Goal: Task Accomplishment & Management: Use online tool/utility

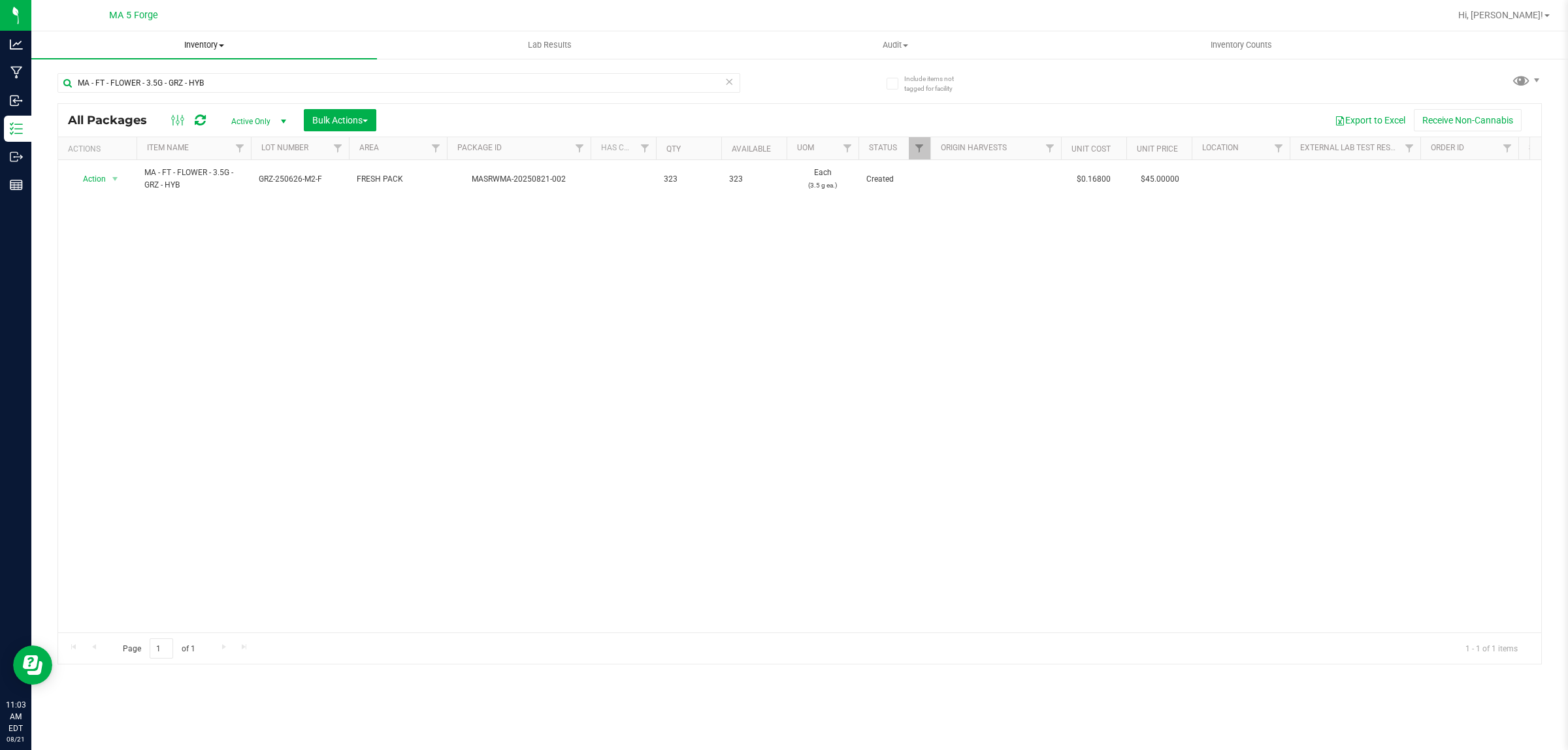
click at [207, 42] on span "Inventory" at bounding box center [204, 46] width 346 height 12
click at [136, 151] on span "From bill of materials" at bounding box center [90, 156] width 119 height 11
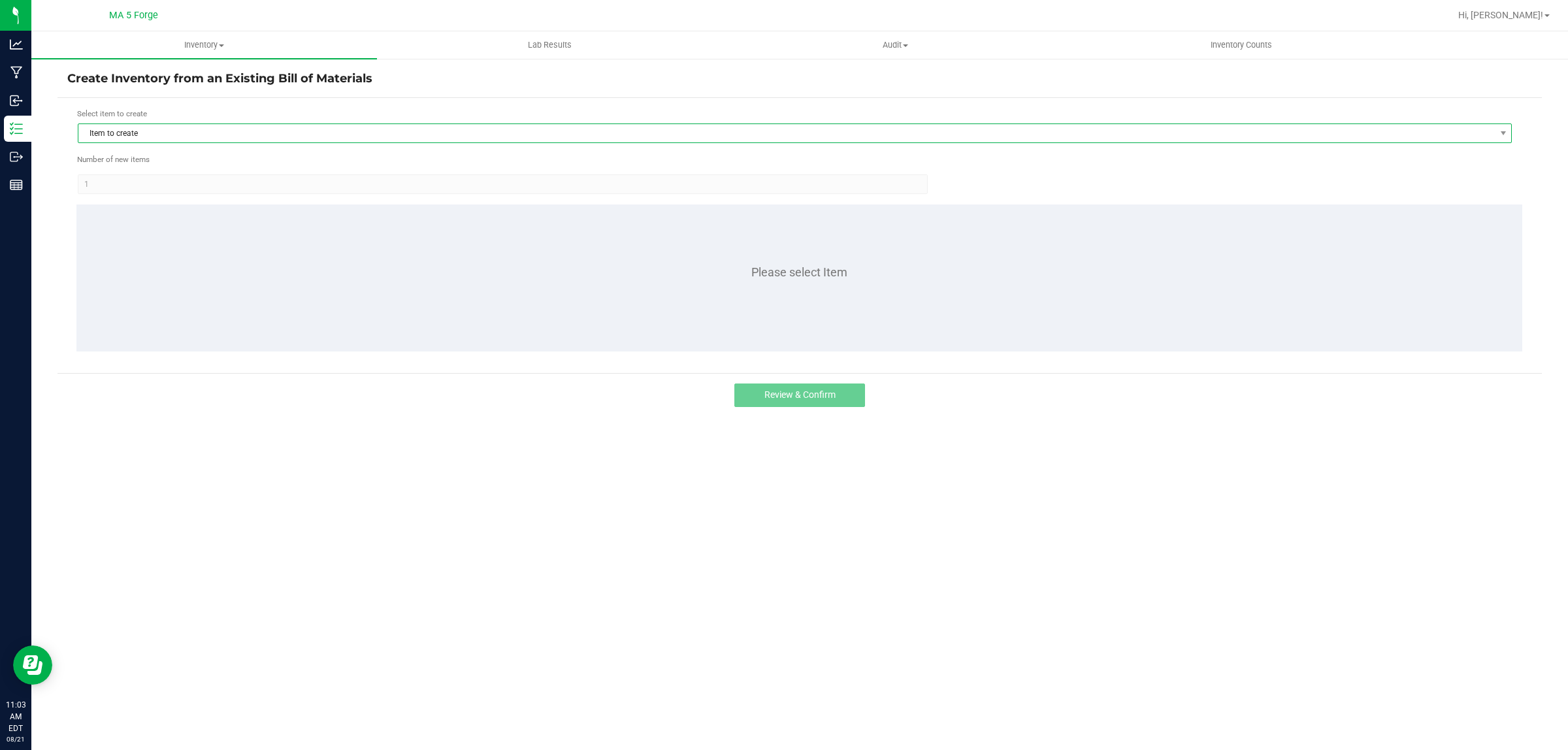
click at [422, 129] on span "Item to create" at bounding box center [787, 132] width 1417 height 18
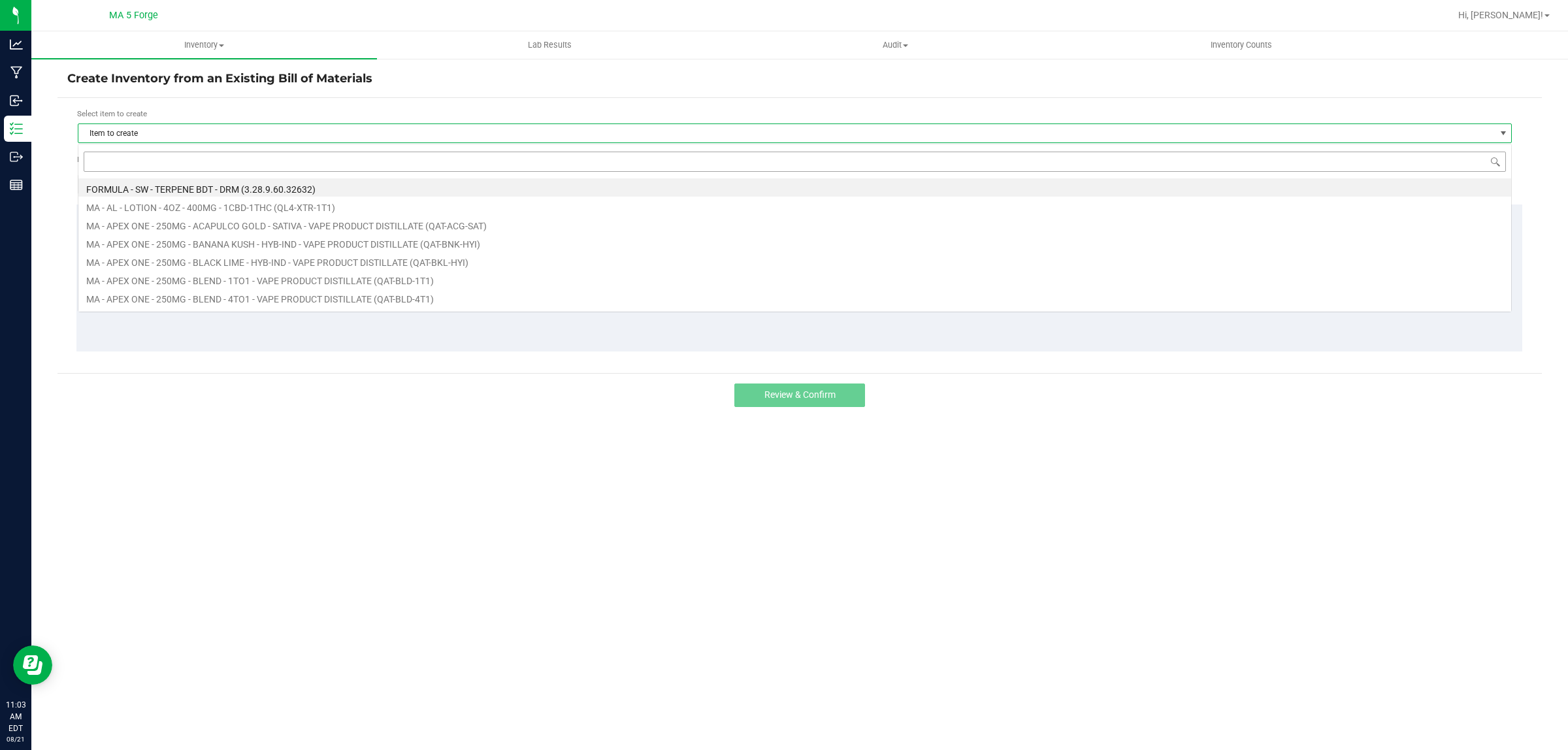
scroll to position [21, 1434]
click at [315, 170] on input at bounding box center [794, 162] width 1423 height 21
click at [315, 165] on input at bounding box center [794, 162] width 1423 height 21
type input "FT-QAA-GTH-SAT"
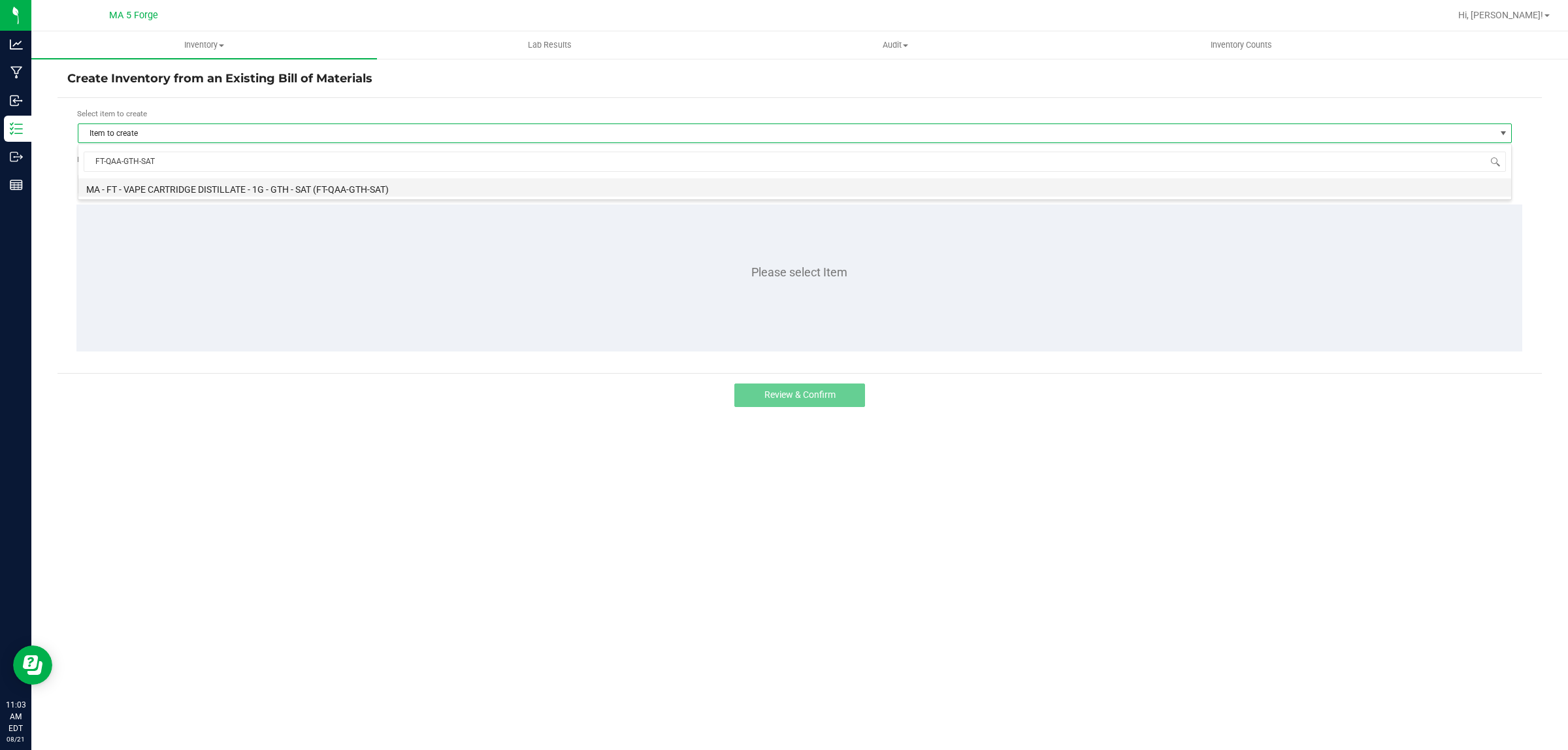
click at [315, 181] on li "MA - FT - VAPE CARTRIDGE DISTILLATE - 1G - GTH - SAT (FT-QAA-GTH-SAT)" at bounding box center [794, 186] width 1433 height 18
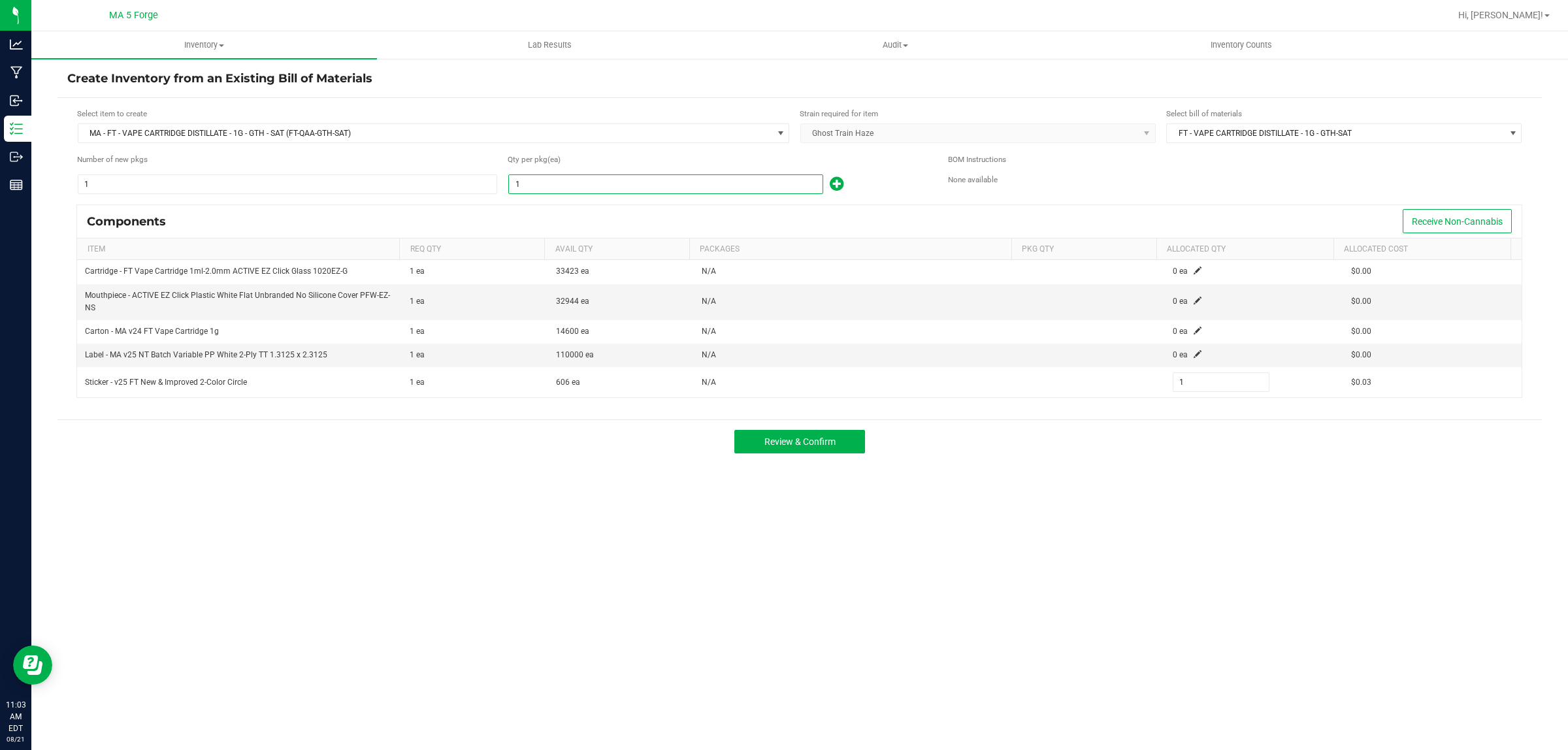
click at [537, 191] on input "1" at bounding box center [665, 184] width 314 height 18
type input "10"
type input "107"
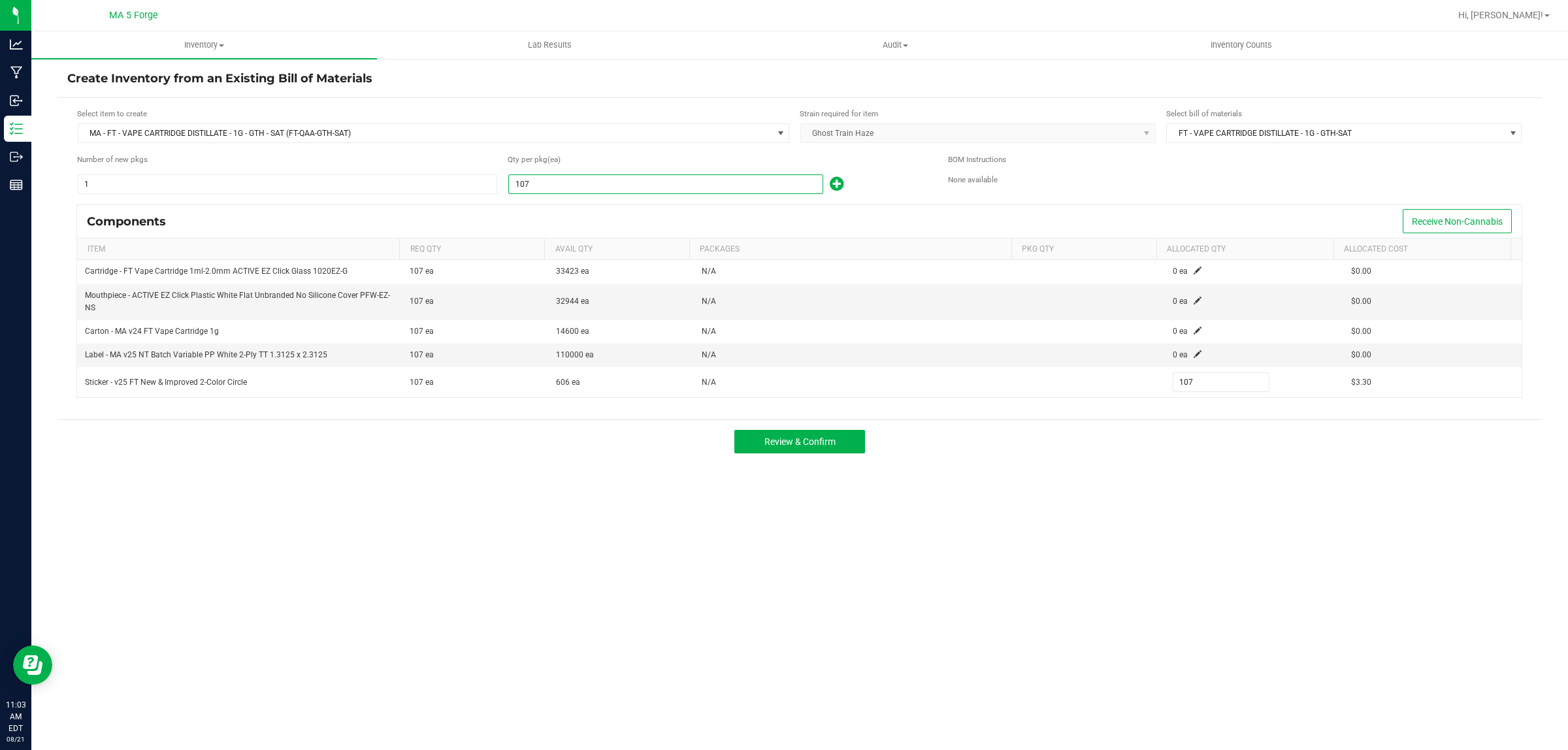
type input "1075"
type input "1,075"
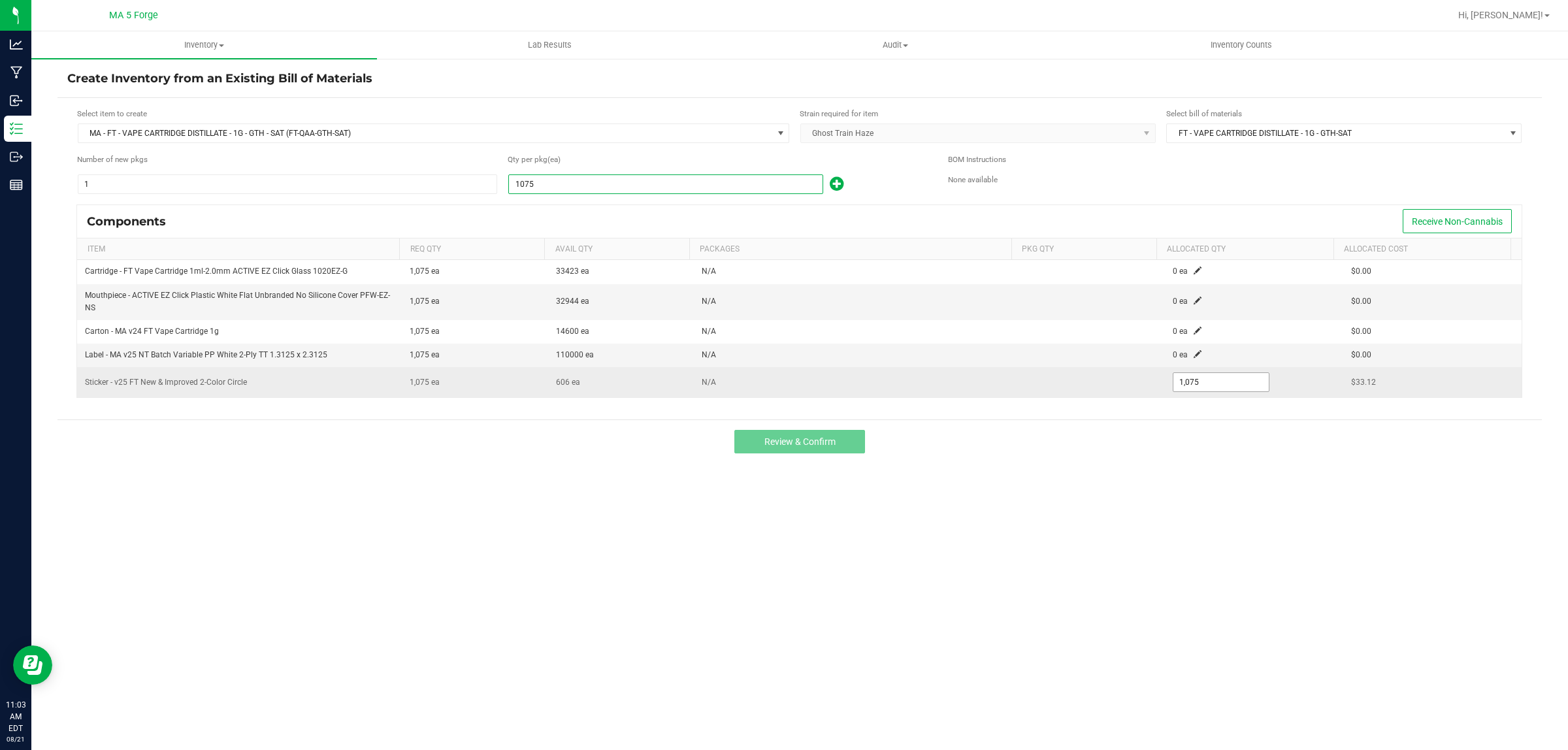
type input "1,075"
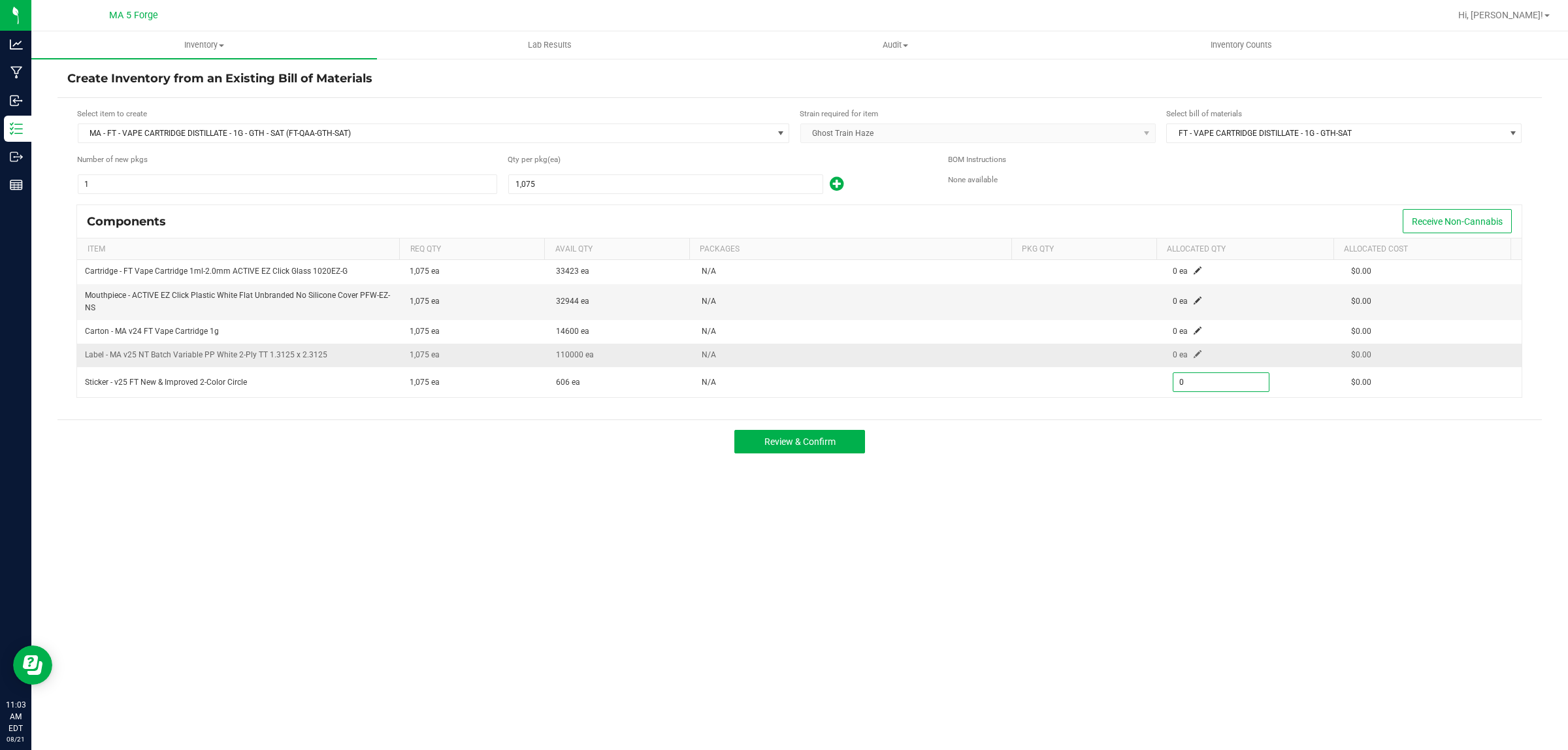
type input "0"
click at [1180, 351] on td "0 ea" at bounding box center [1253, 355] width 178 height 23
click at [1191, 351] on td "0 ea" at bounding box center [1253, 355] width 178 height 23
drag, startPoint x: 1189, startPoint y: 354, endPoint x: 1180, endPoint y: 359, distance: 10.3
click at [1180, 359] on td "0 ea" at bounding box center [1253, 355] width 178 height 23
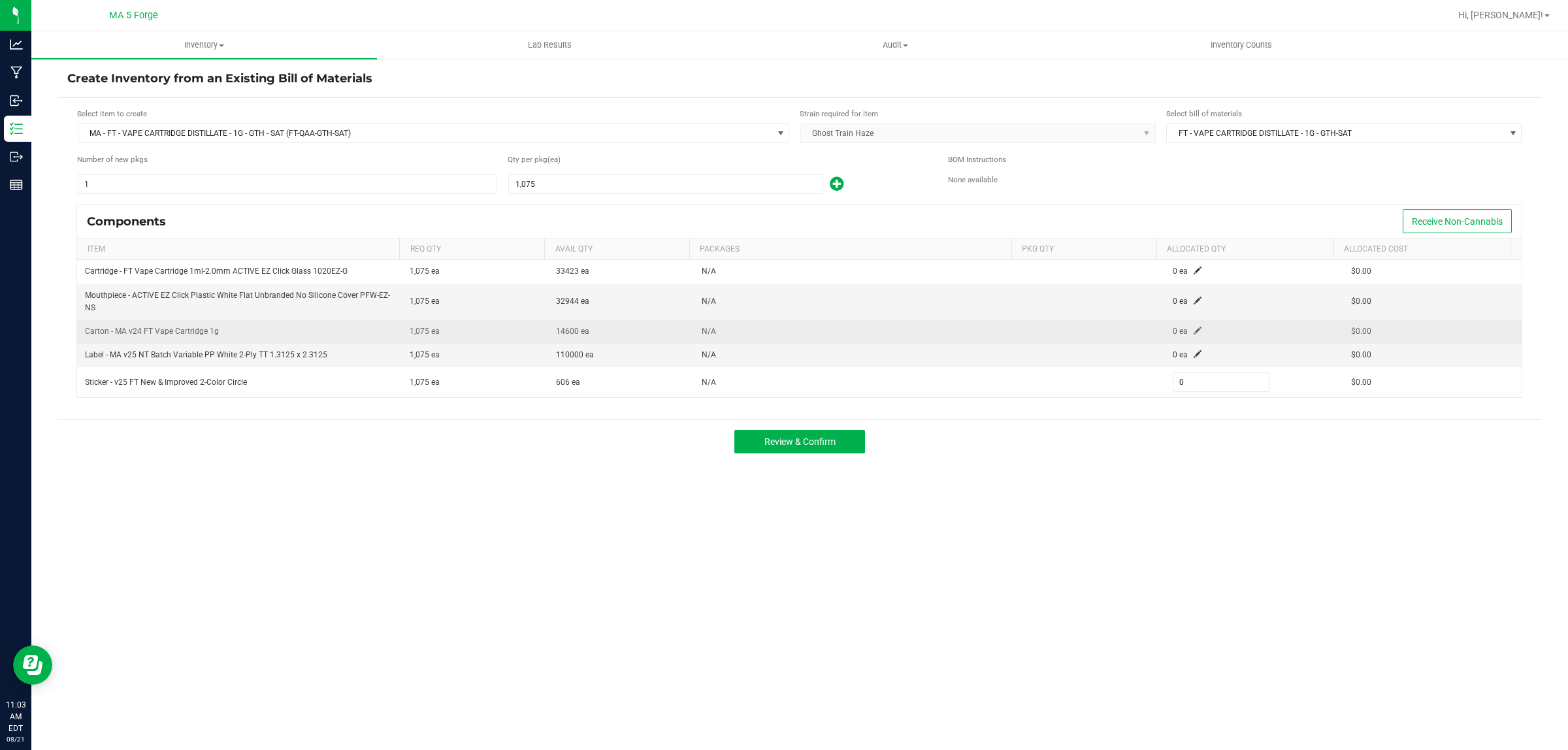
click at [1194, 331] on span at bounding box center [1197, 330] width 8 height 8
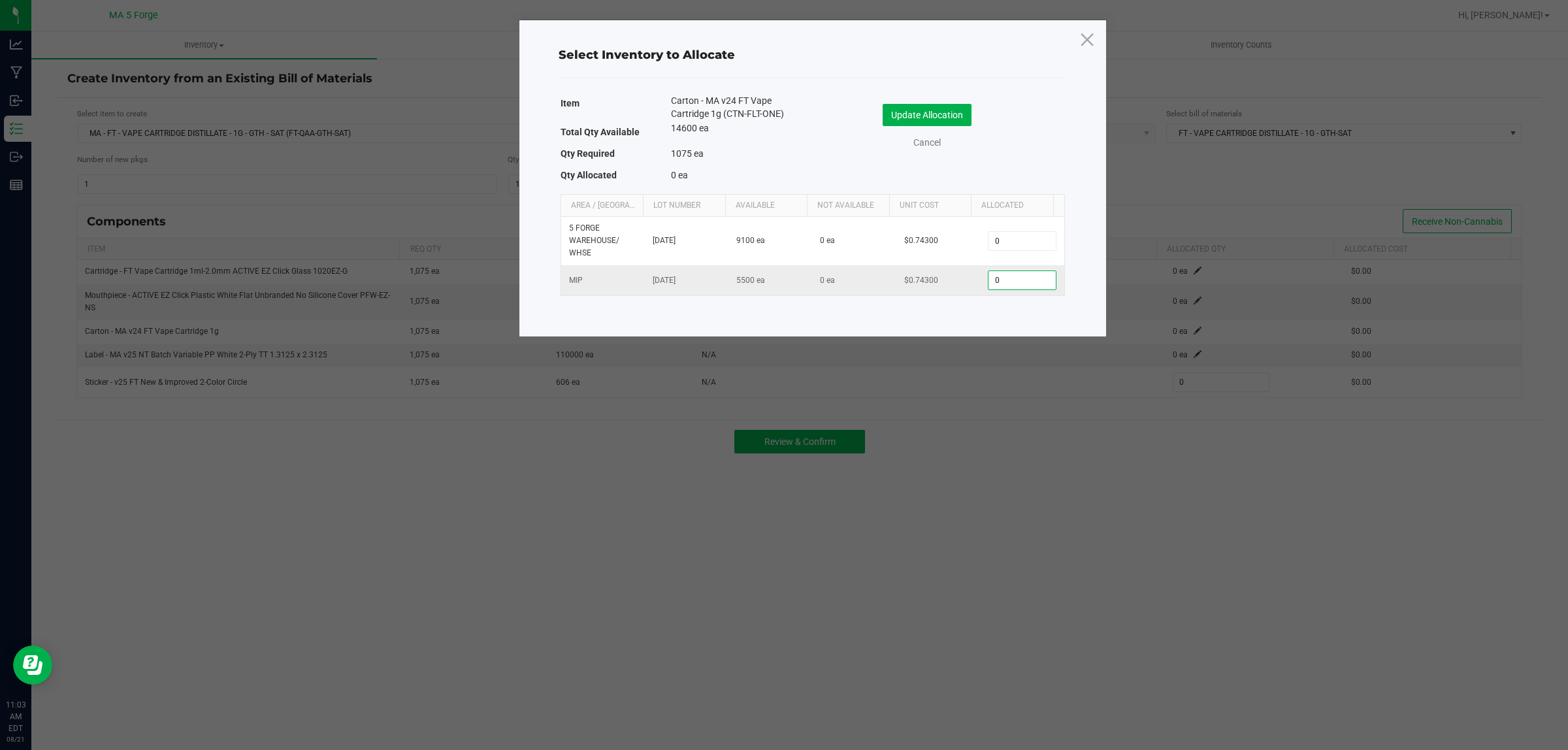
click at [1022, 282] on input "0" at bounding box center [1022, 279] width 67 height 18
type input "1,075"
click at [949, 119] on button "Update Allocation" at bounding box center [927, 115] width 89 height 22
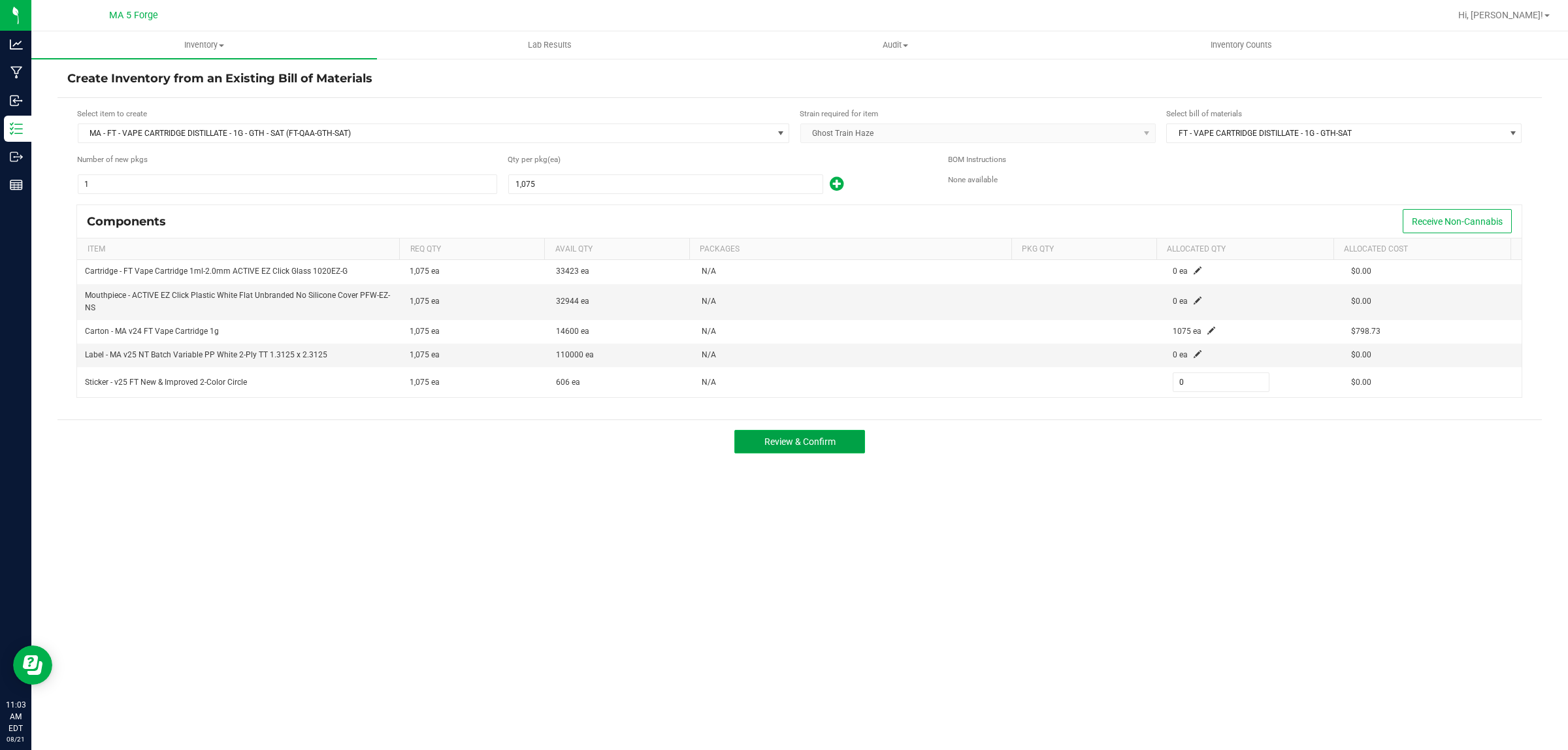
click at [820, 449] on button "Review & Confirm" at bounding box center [799, 441] width 131 height 23
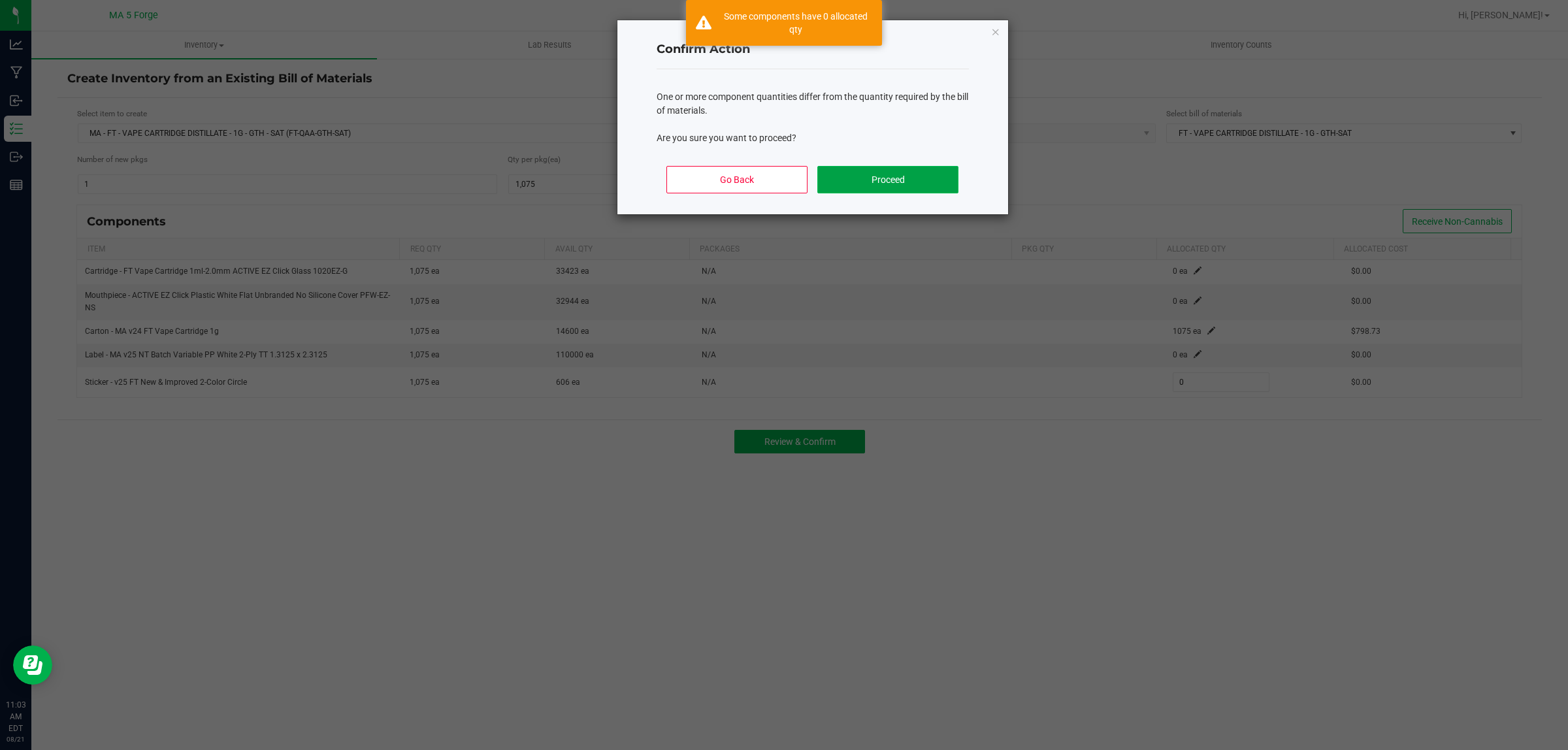
click at [923, 186] on button "Proceed" at bounding box center [887, 180] width 140 height 27
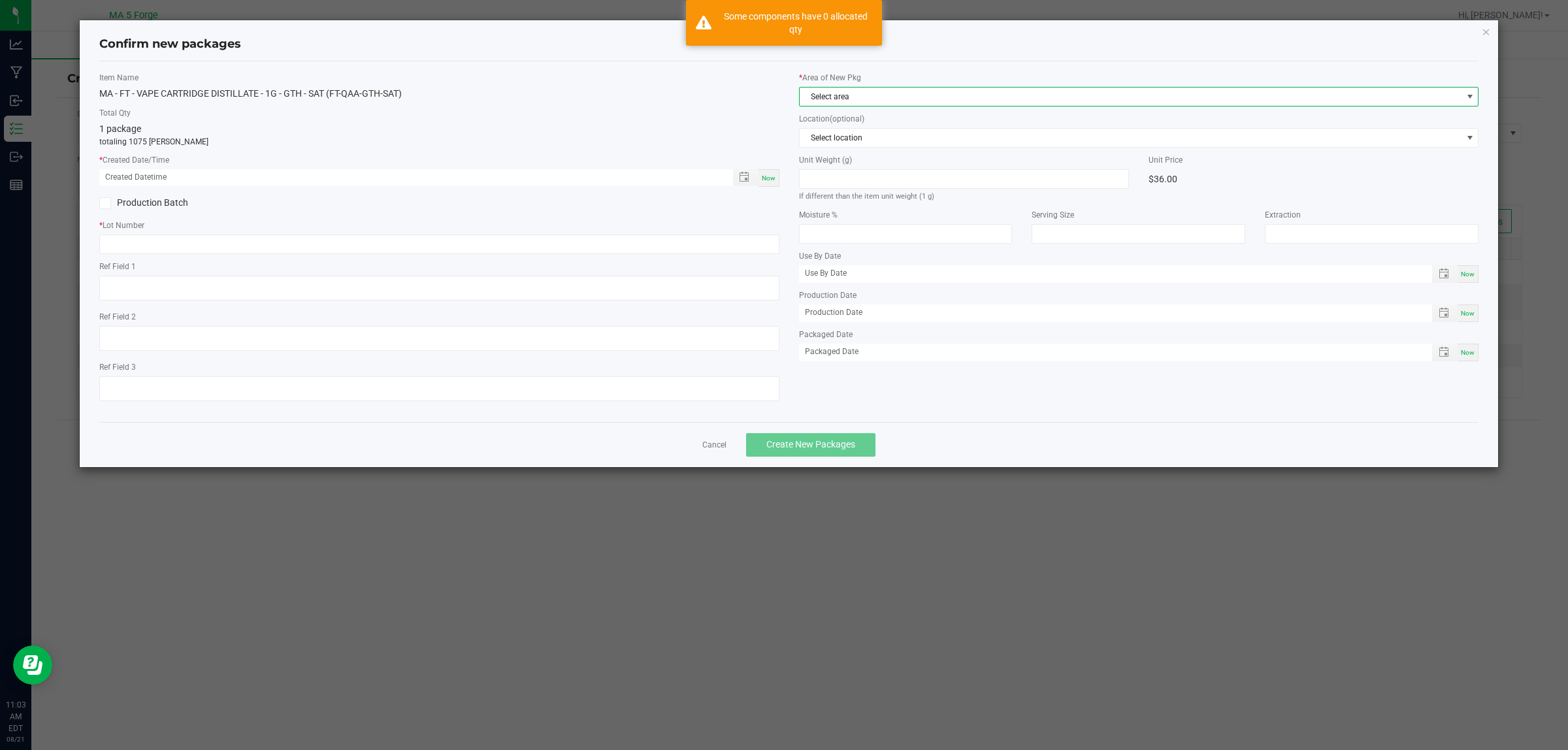
click at [870, 88] on span "Select area" at bounding box center [1130, 96] width 663 height 18
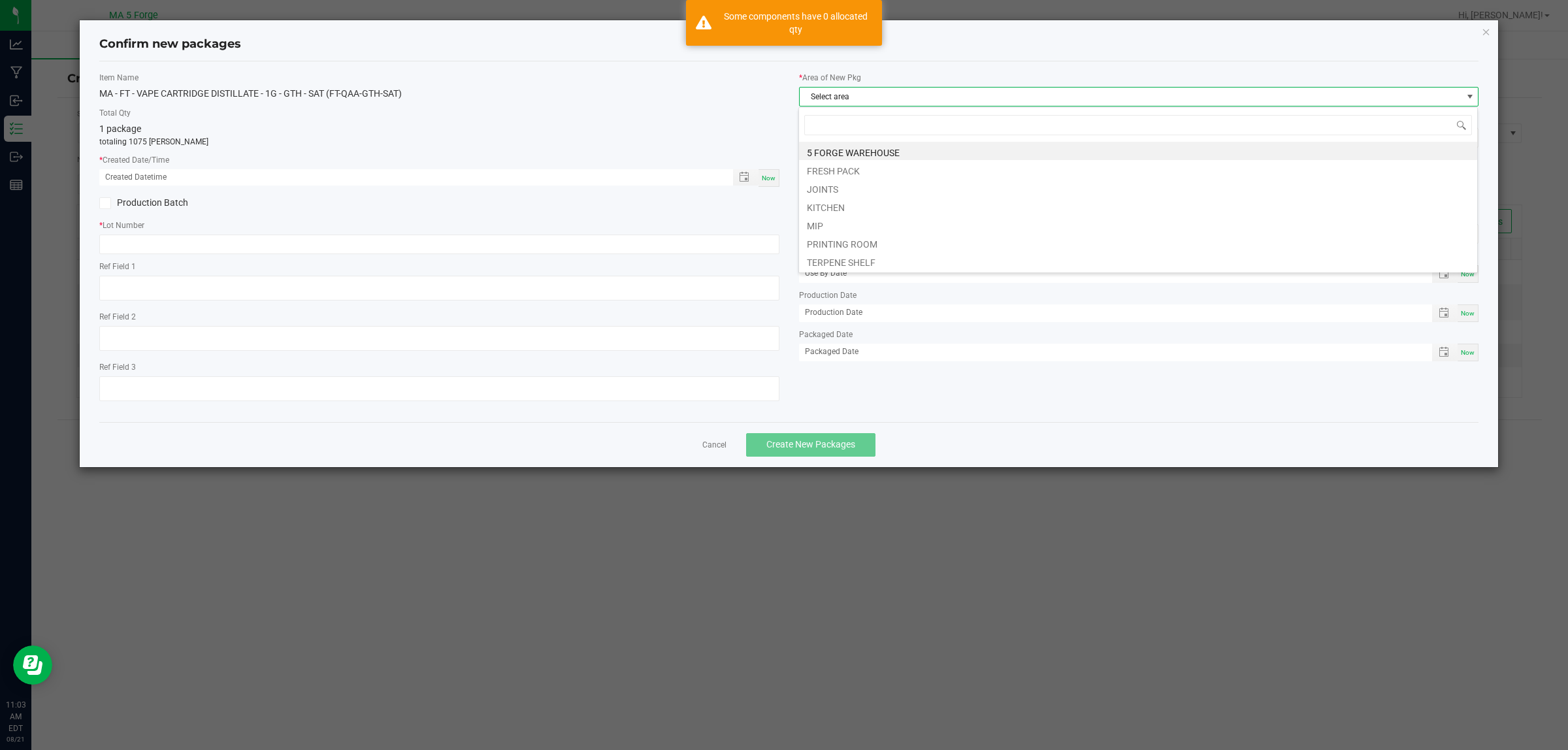
scroll to position [21, 680]
drag, startPoint x: 824, startPoint y: 223, endPoint x: 800, endPoint y: 193, distance: 38.4
click at [824, 223] on li "MIP" at bounding box center [1138, 223] width 678 height 18
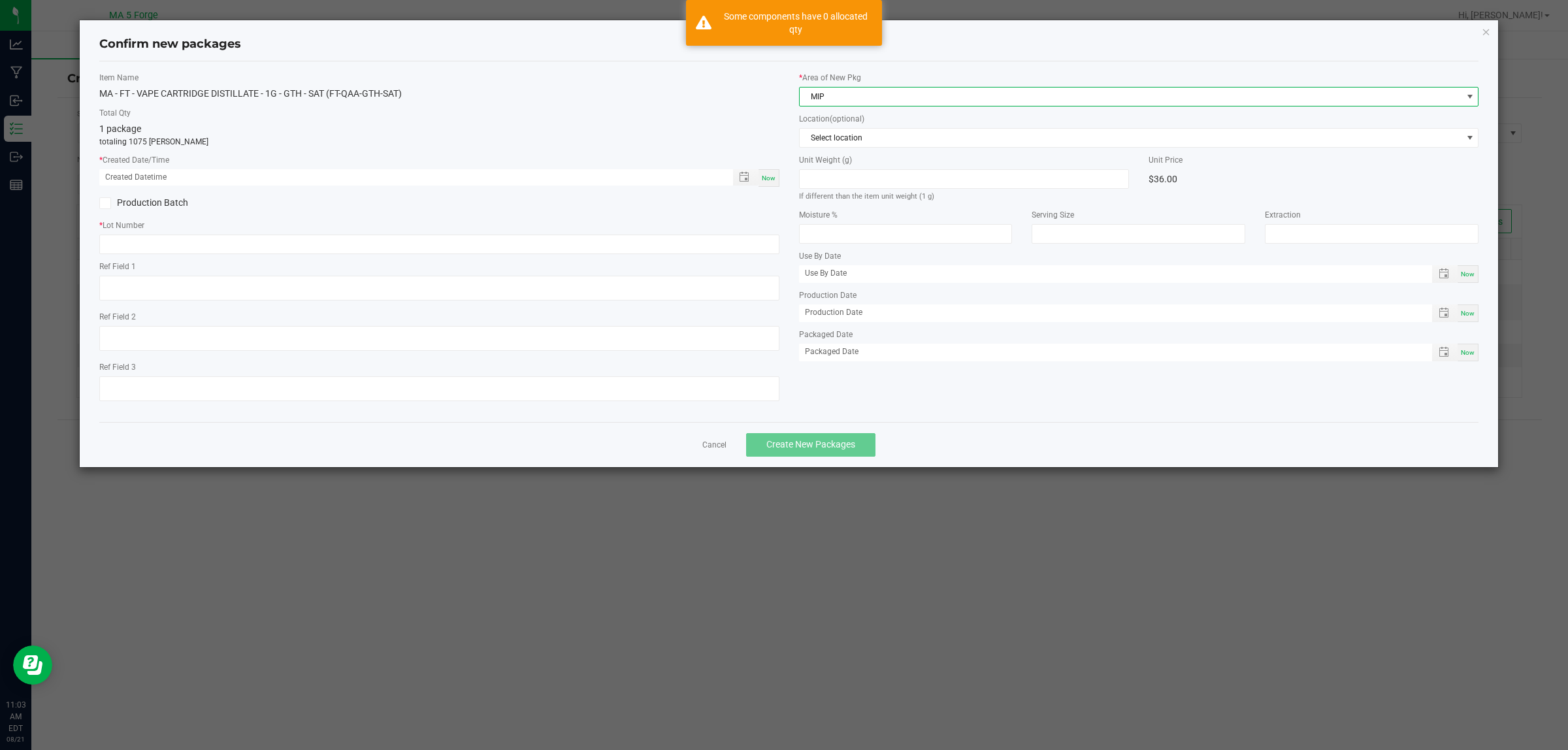
click at [772, 174] on span "Now" at bounding box center [769, 178] width 14 height 7
type input "[DATE] 11:03 AM"
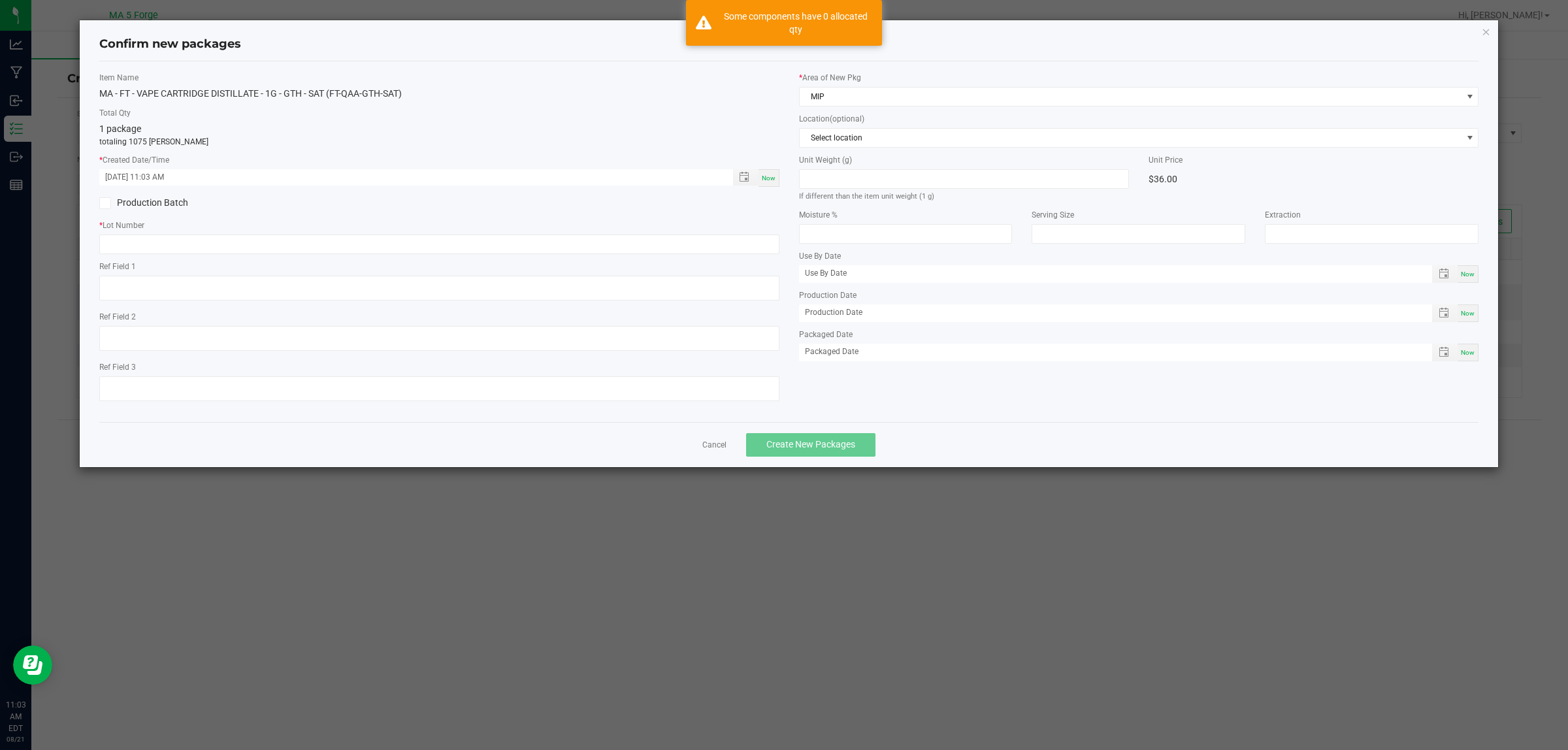
click at [158, 204] on label "Production Batch" at bounding box center [265, 203] width 330 height 14
click at [0, 0] on input "Production Batch" at bounding box center [0, 0] width 0 height 0
click at [285, 247] on input "text" at bounding box center [439, 244] width 680 height 20
paste input "250807QAA-GTH-SAT"
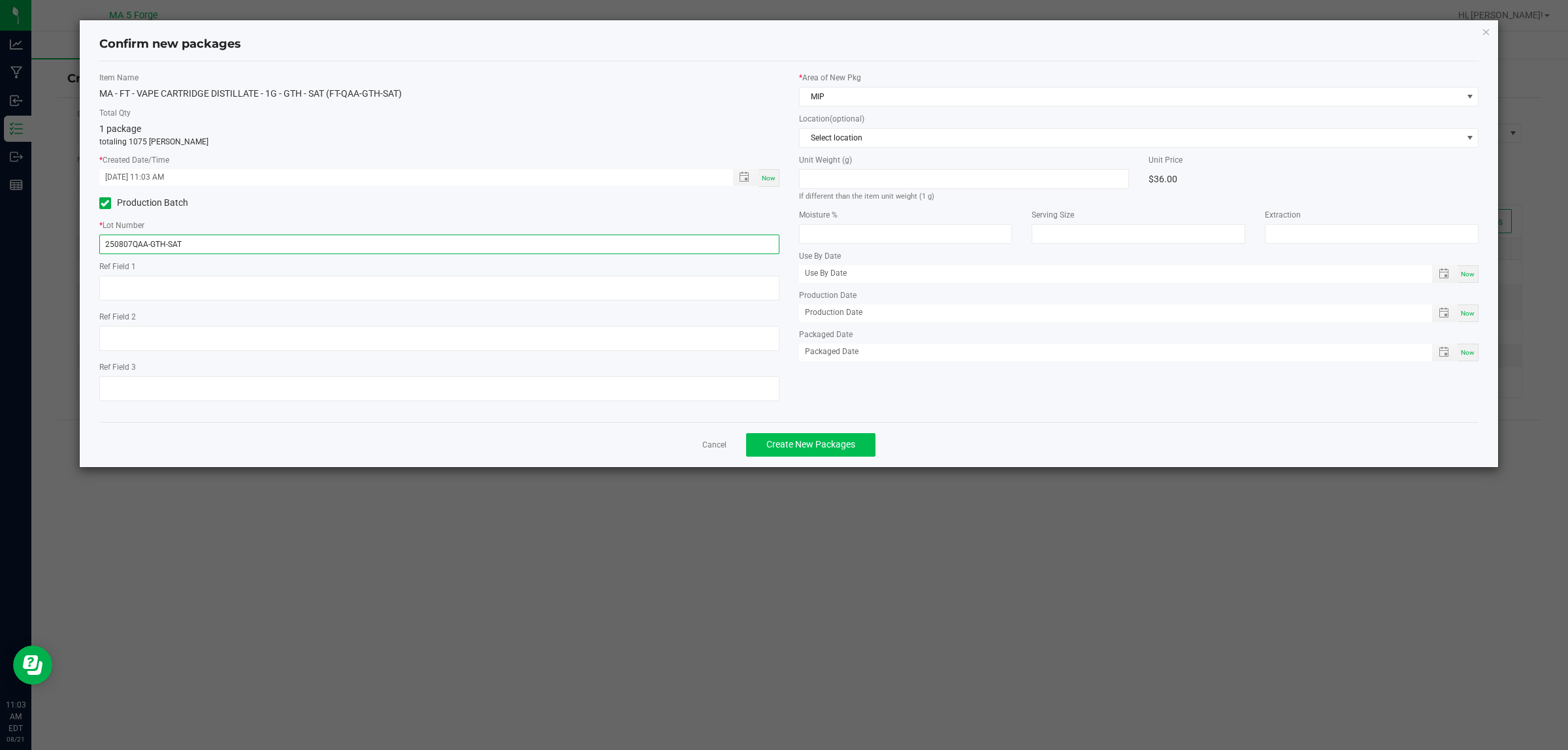
type input "250807QAA-GTH-SAT"
click at [857, 445] on button "Create New Packages" at bounding box center [811, 444] width 129 height 23
